Goal: Find specific page/section: Find specific page/section

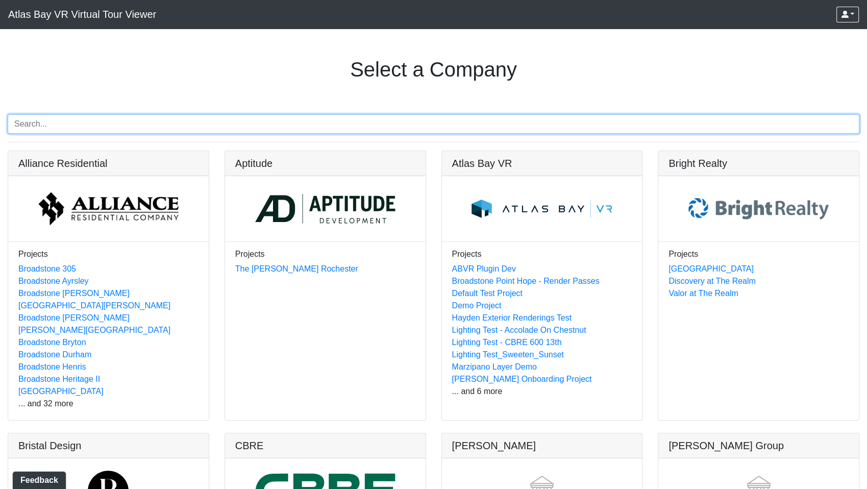
click at [221, 120] on input "Search" at bounding box center [433, 123] width 851 height 19
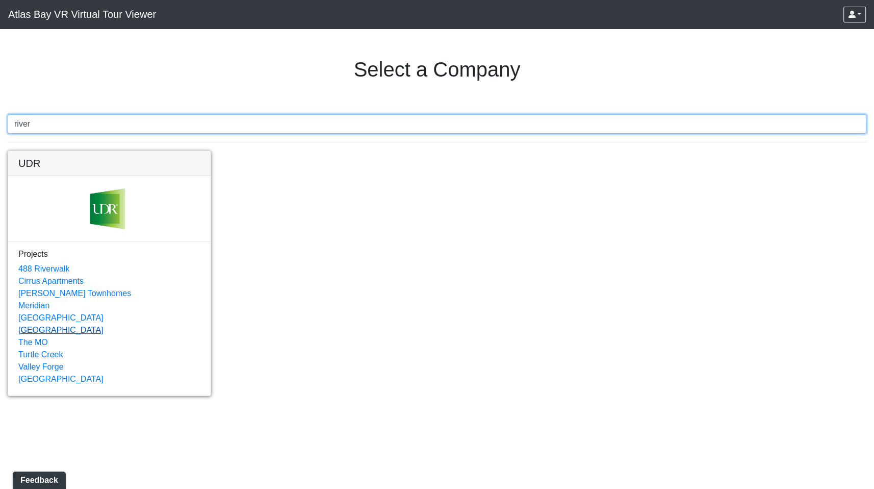
type input "river"
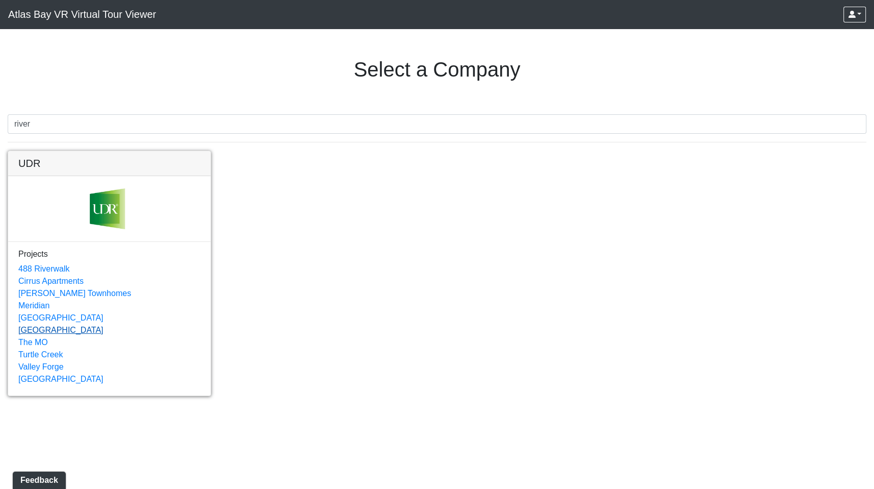
click at [41, 330] on link "[GEOGRAPHIC_DATA]" at bounding box center [60, 329] width 85 height 9
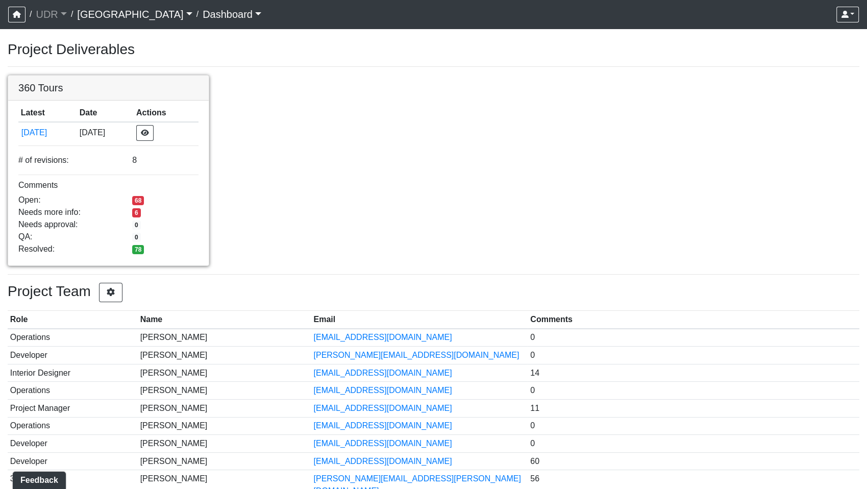
click at [137, 75] on link at bounding box center [108, 75] width 200 height 0
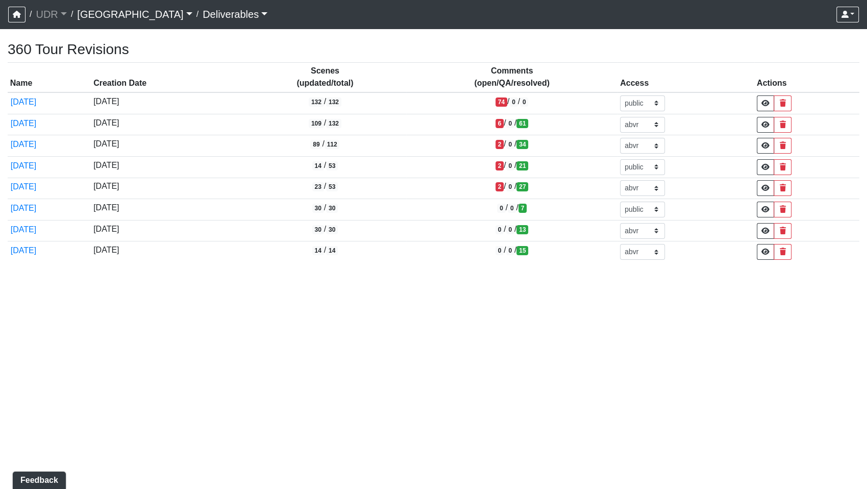
click at [553, 388] on div "360 Tour Revisions Name Creation Date Scenes (updated/total) Comments (open/QA/…" at bounding box center [433, 343] width 867 height 605
click at [407, 359] on div "360 Tour Revisions Name Creation Date Scenes (updated/total) Comments (open/QA/…" at bounding box center [433, 343] width 867 height 605
click at [370, 311] on div "360 Tour Revisions Name Creation Date Scenes (updated/total) Comments (open/QA/…" at bounding box center [433, 343] width 867 height 605
